Goal: Information Seeking & Learning: Find specific fact

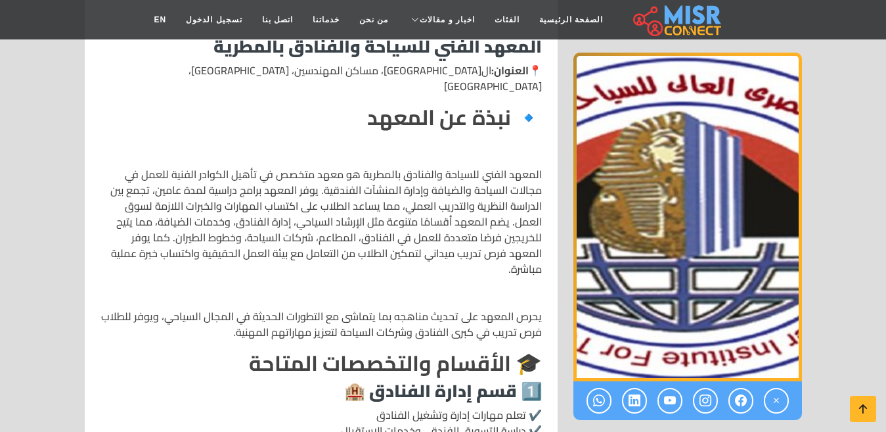
scroll to position [599, 0]
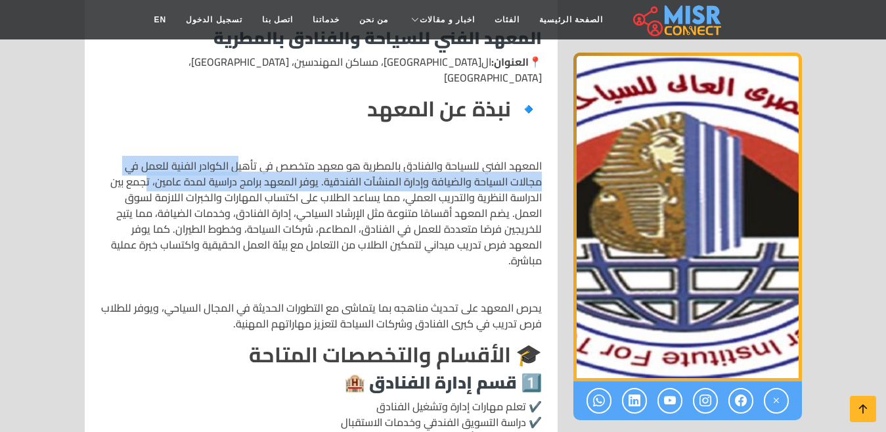
drag, startPoint x: 225, startPoint y: 129, endPoint x: 143, endPoint y: 149, distance: 84.5
click at [143, 158] on p "المعهد الفني للسياحة والفنادق بالمطرية هو معهد متخصص في تأهيل الكوادر الفنية لل…" at bounding box center [322, 213] width 442 height 110
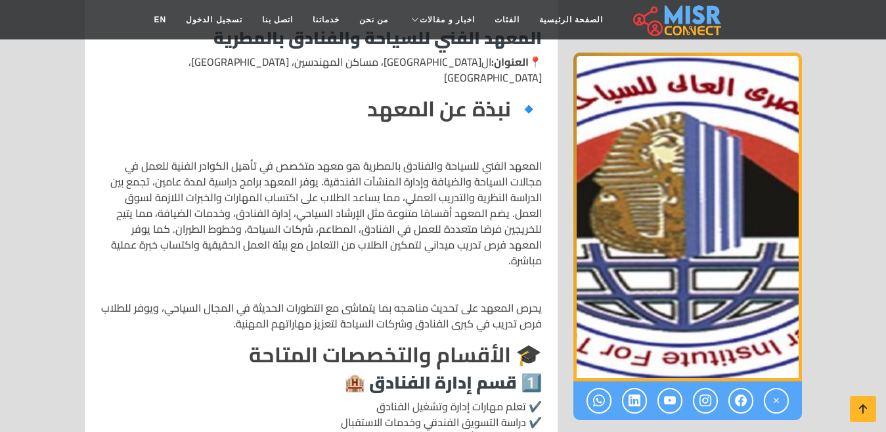
click at [241, 189] on p "المعهد الفني للسياحة والفنادق بالمطرية هو معهد متخصص في تأهيل الكوادر الفنية لل…" at bounding box center [322, 213] width 442 height 110
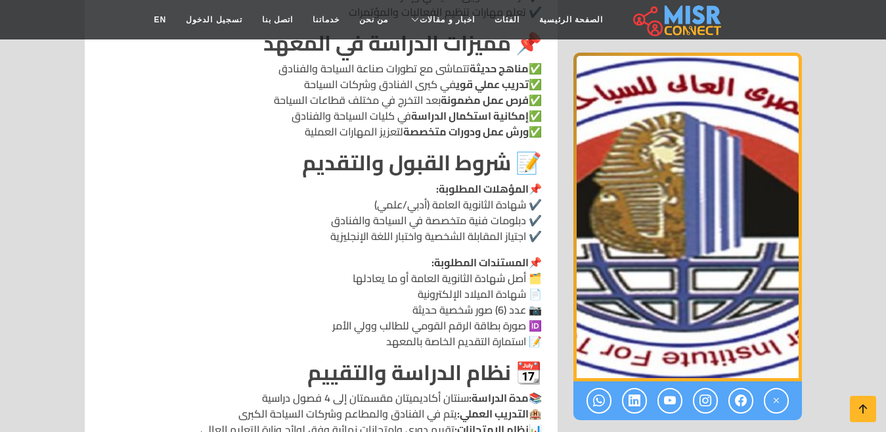
scroll to position [1285, 0]
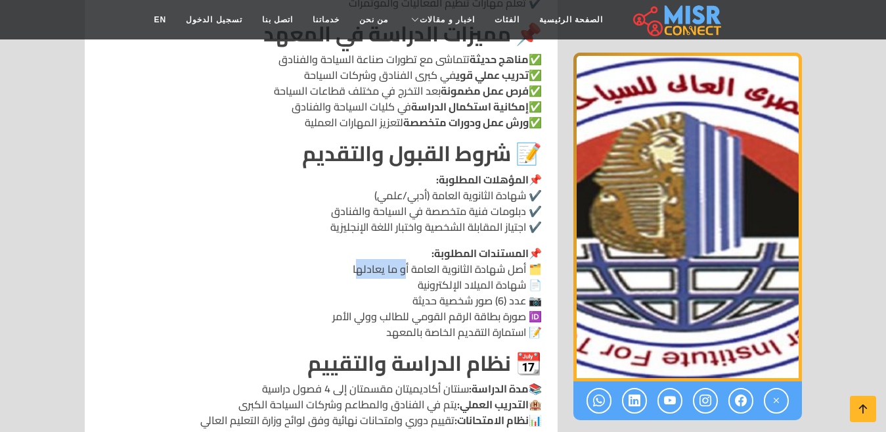
drag, startPoint x: 361, startPoint y: 241, endPoint x: 412, endPoint y: 241, distance: 51.3
click at [412, 245] on p "📌 المستندات المطلوبة: 🗂️ أصل شهادة الثانوية العامة أو ما يعادلها 📄 شهادة الميلا…" at bounding box center [322, 292] width 442 height 95
click at [413, 257] on p "📌 المستندات المطلوبة: 🗂️ أصل شهادة الثانوية العامة أو ما يعادلها 📄 شهادة الميلا…" at bounding box center [322, 292] width 442 height 95
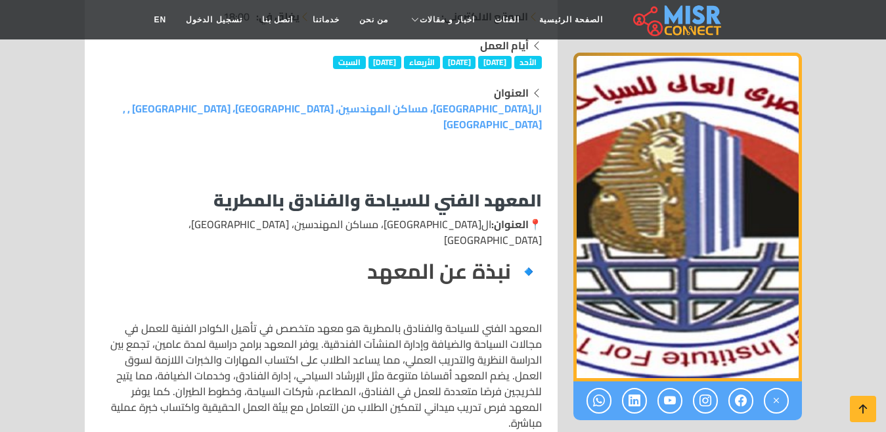
scroll to position [428, 0]
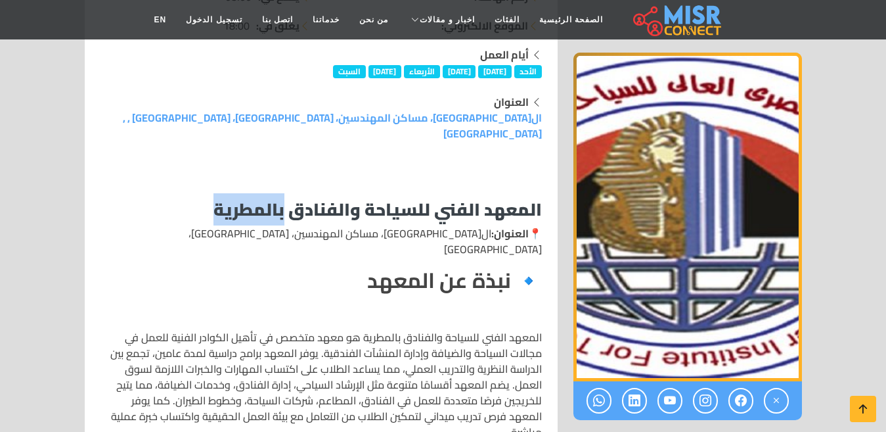
drag, startPoint x: 282, startPoint y: 192, endPoint x: 207, endPoint y: 195, distance: 75.0
click at [207, 199] on h3 "المعهد الفني للسياحة والفنادق بالمطرية" at bounding box center [322, 209] width 442 height 20
click at [192, 199] on h3 "المعهد الفني للسياحة والفنادق بالمطرية" at bounding box center [322, 209] width 442 height 20
drag, startPoint x: 471, startPoint y: 216, endPoint x: 423, endPoint y: 225, distance: 48.8
click at [423, 225] on p "📍 العنوان: الشارع الجديد، مساكن المهندسين، [GEOGRAPHIC_DATA]، [GEOGRAPHIC_DATA]" at bounding box center [322, 241] width 442 height 32
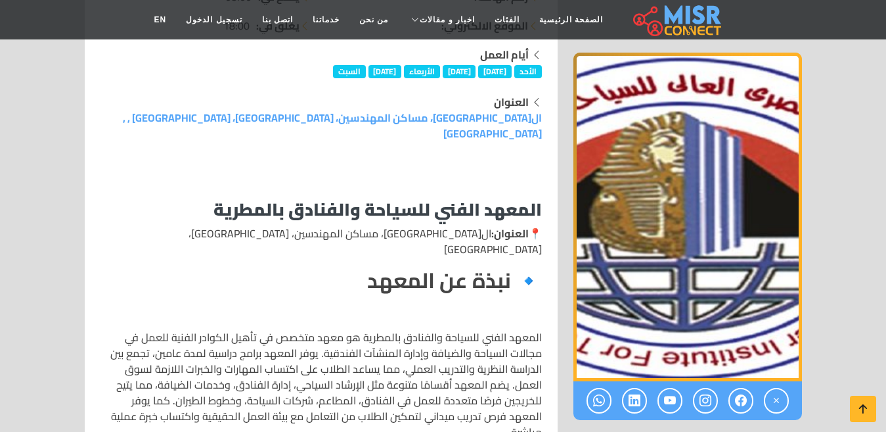
click at [419, 260] on strong "🔹 نبذة عن المعهد" at bounding box center [454, 279] width 175 height 39
drag, startPoint x: 425, startPoint y: 220, endPoint x: 342, endPoint y: 226, distance: 83.0
click at [342, 226] on p "📍 العنوان: الشارع الجديد، مساكن المهندسين، [GEOGRAPHIC_DATA]، [GEOGRAPHIC_DATA]" at bounding box center [322, 241] width 442 height 32
click at [340, 267] on h2 "🔹 نبذة عن المعهد" at bounding box center [322, 279] width 442 height 25
drag, startPoint x: 331, startPoint y: 219, endPoint x: 289, endPoint y: 220, distance: 42.1
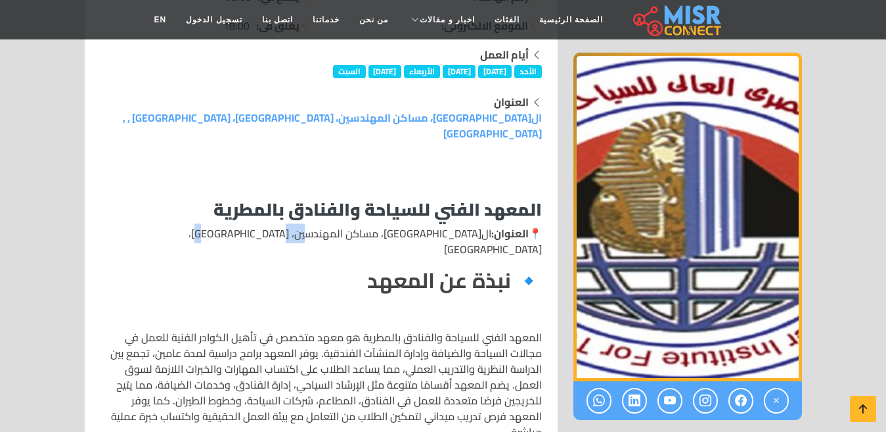
click at [289, 225] on p "📍 العنوان: الشارع الجديد، مساكن المهندسين، [GEOGRAPHIC_DATA]، [GEOGRAPHIC_DATA]" at bounding box center [322, 241] width 442 height 32
drag, startPoint x: 291, startPoint y: 241, endPoint x: 264, endPoint y: 231, distance: 29.3
click at [290, 267] on h2 "🔹 نبذة عن المعهد" at bounding box center [322, 279] width 442 height 25
drag, startPoint x: 265, startPoint y: 218, endPoint x: 229, endPoint y: 221, distance: 35.6
click at [229, 225] on p "📍 العنوان: الشارع الجديد، مساكن المهندسين، [GEOGRAPHIC_DATA]، [GEOGRAPHIC_DATA]" at bounding box center [322, 241] width 442 height 32
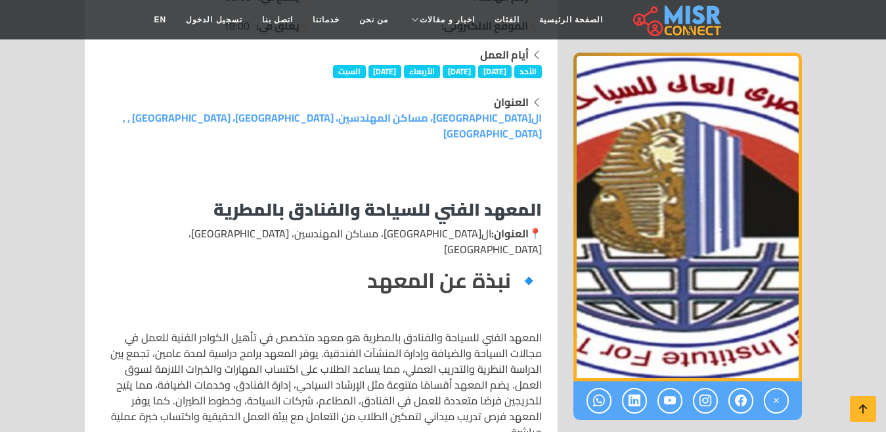
click at [231, 267] on h2 "🔹 نبذة عن المعهد" at bounding box center [322, 279] width 442 height 25
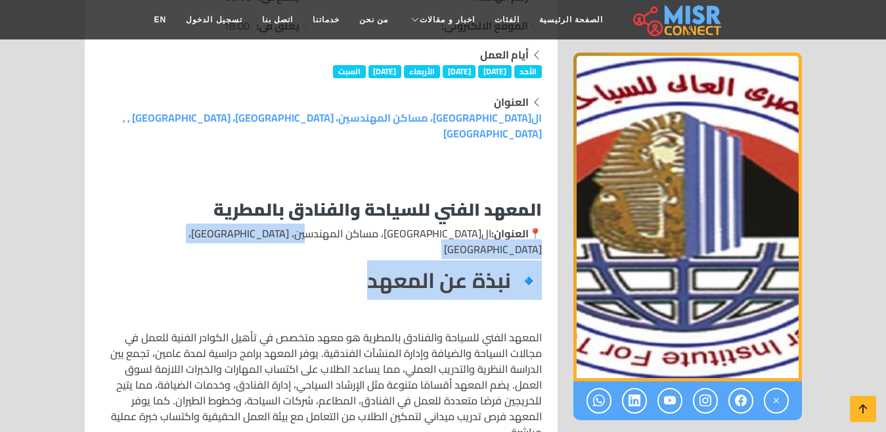
drag, startPoint x: 327, startPoint y: 225, endPoint x: 287, endPoint y: 231, distance: 40.5
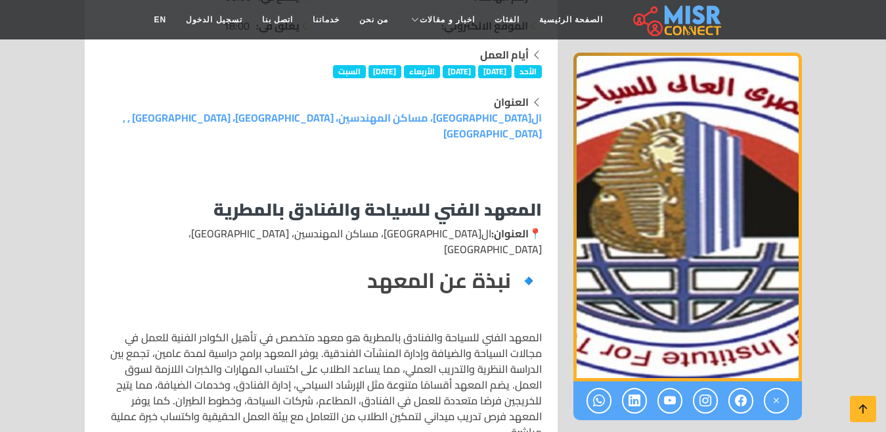
drag, startPoint x: 486, startPoint y: 220, endPoint x: 342, endPoint y: 220, distance: 143.9
click at [342, 225] on p "📍 العنوان: الشارع الجديد، مساكن المهندسين، [GEOGRAPHIC_DATA]، [GEOGRAPHIC_DATA]" at bounding box center [322, 241] width 442 height 32
click at [348, 267] on h2 "🔹 نبذة عن المعهد" at bounding box center [322, 279] width 442 height 25
drag, startPoint x: 210, startPoint y: 195, endPoint x: 287, endPoint y: 204, distance: 78.1
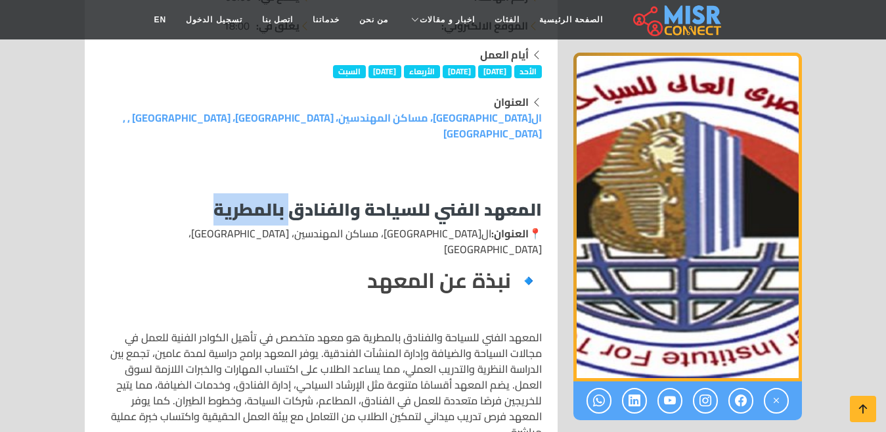
click at [287, 204] on h3 "المعهد الفني للسياحة والفنادق بالمطرية" at bounding box center [322, 209] width 442 height 20
click at [313, 193] on strong "المعهد الفني للسياحة والفنادق بالمطرية" at bounding box center [378, 209] width 329 height 32
